Goal: Find specific page/section: Find specific page/section

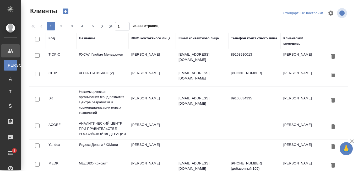
select select "RU"
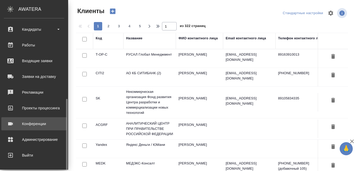
click at [44, 127] on div "Конференции" at bounding box center [34, 124] width 60 height 8
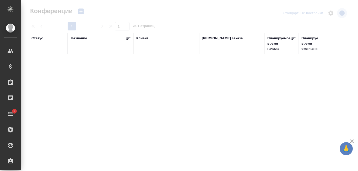
type input "[PERSON_NAME]"
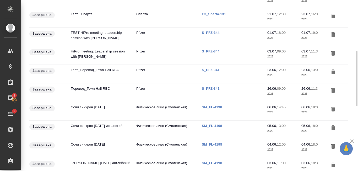
scroll to position [183, 0]
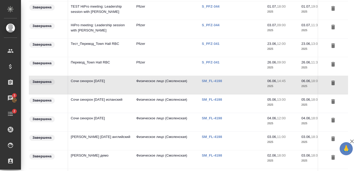
scroll to position [79, 0]
